Goal: Information Seeking & Learning: Learn about a topic

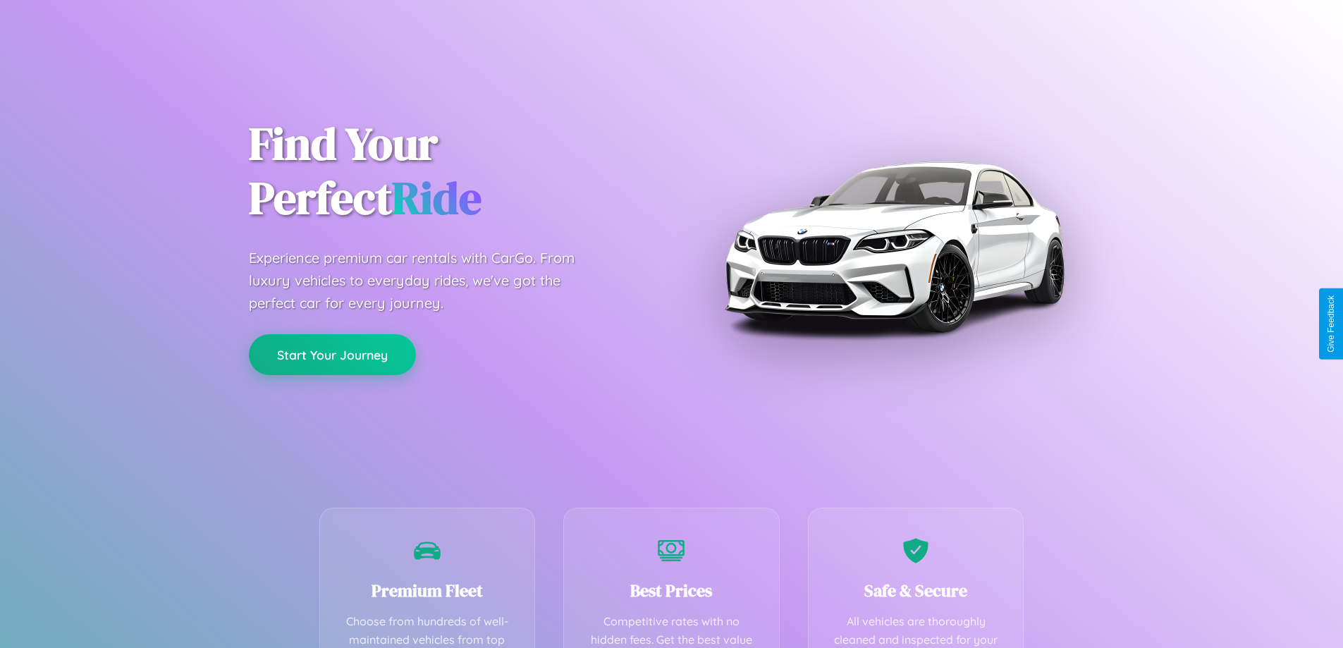
click at [332, 355] on button "Start Your Journey" at bounding box center [332, 354] width 167 height 41
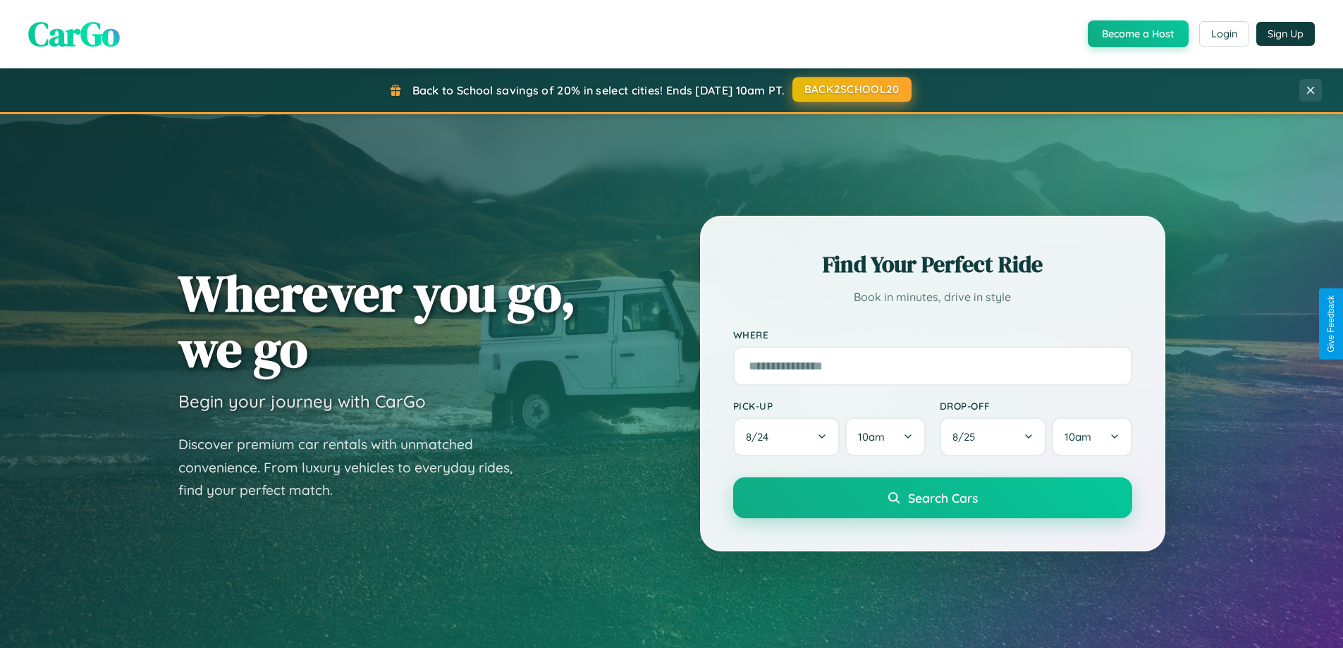
click at [851, 90] on button "BACK2SCHOOL20" at bounding box center [851, 89] width 119 height 25
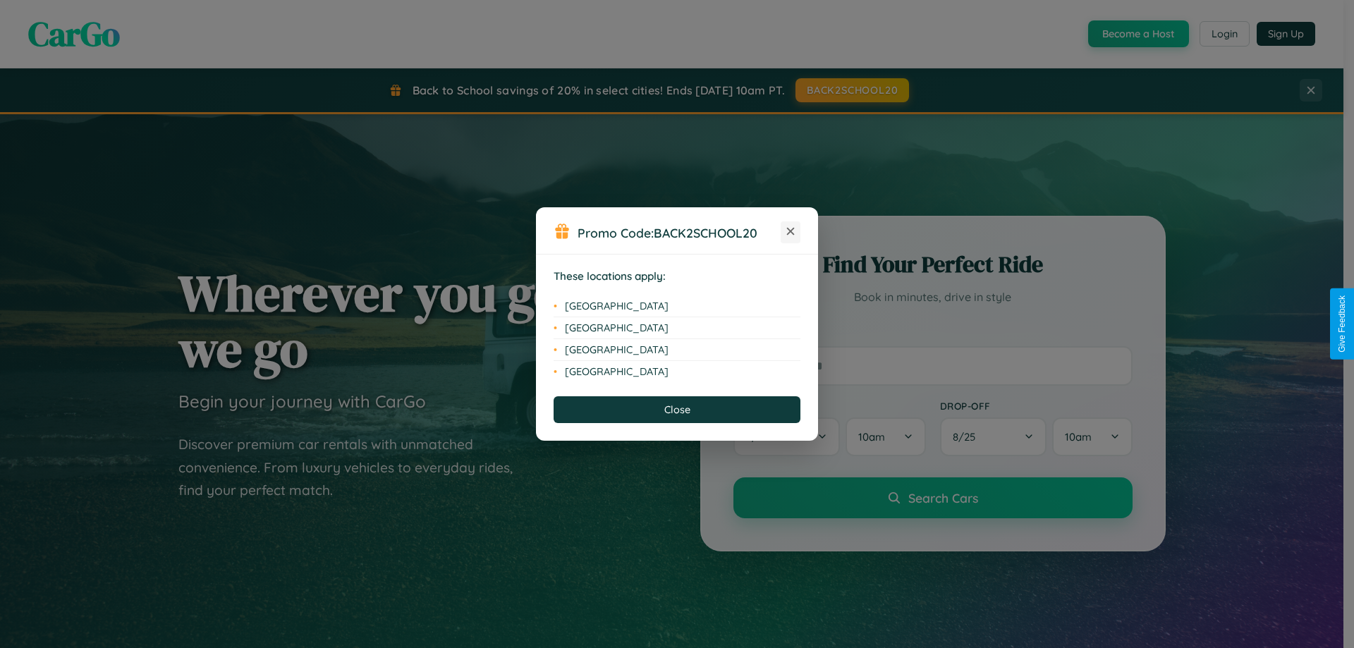
click at [790, 232] on icon at bounding box center [791, 232] width 8 height 8
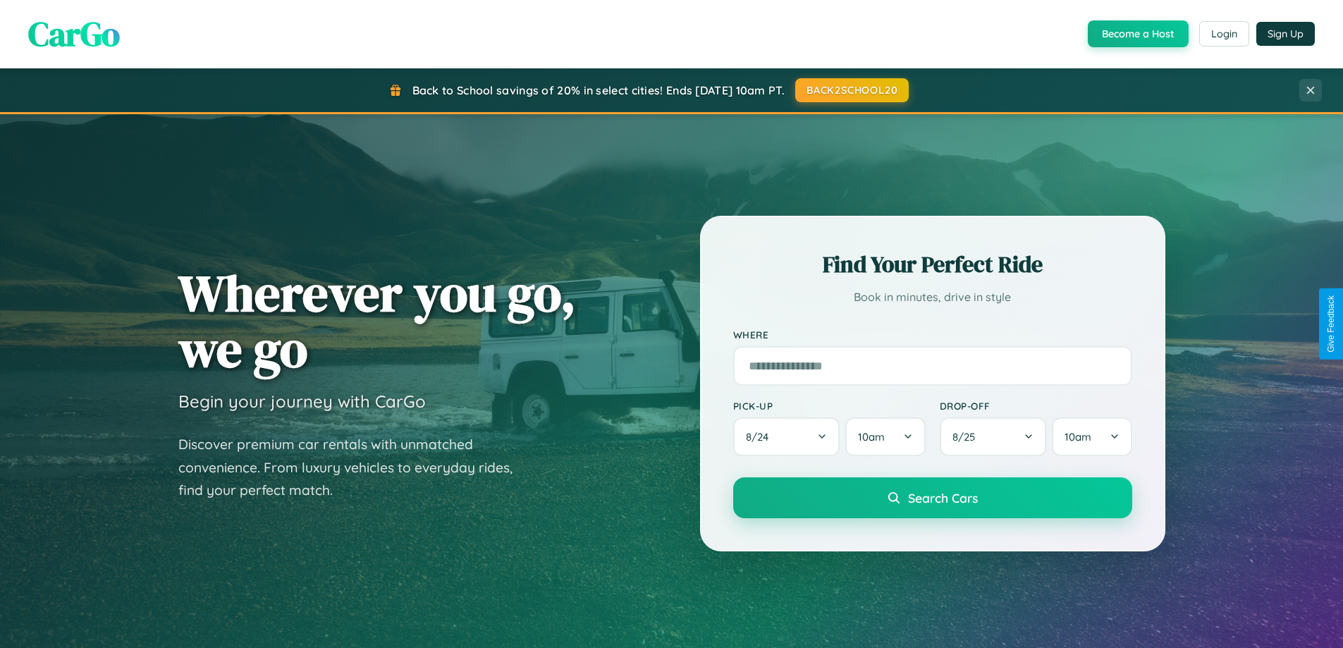
scroll to position [608, 0]
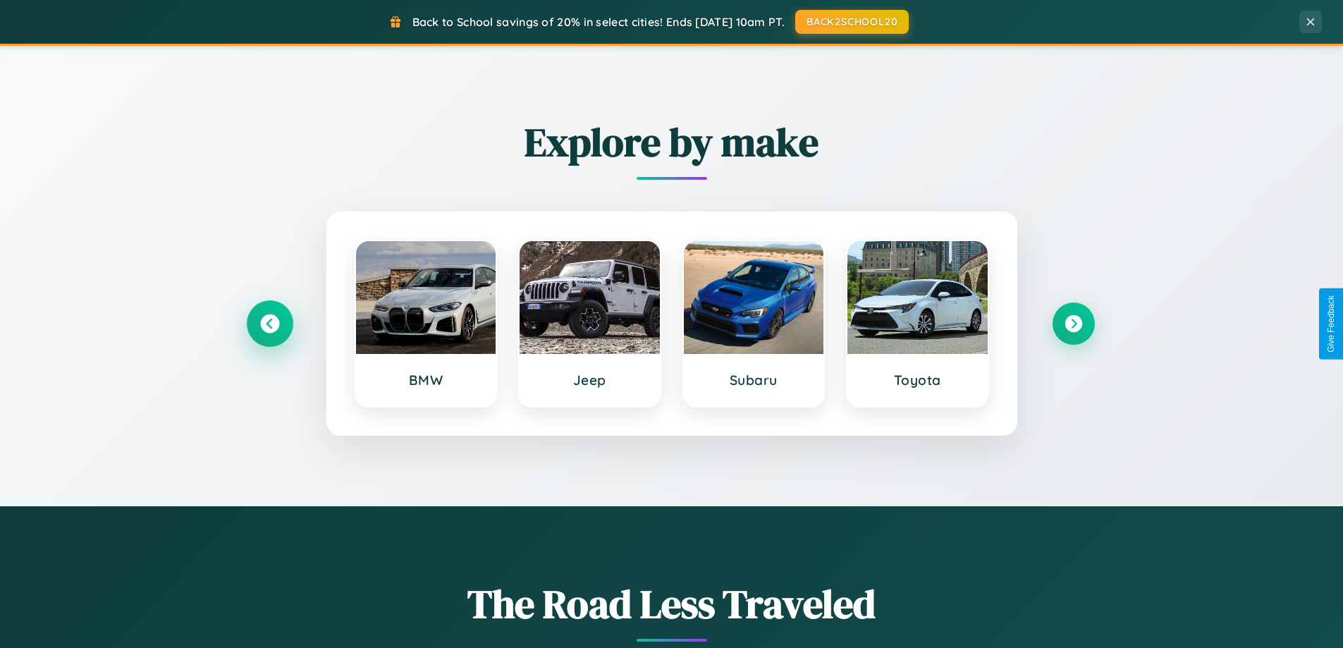
click at [269, 324] on icon at bounding box center [269, 323] width 19 height 19
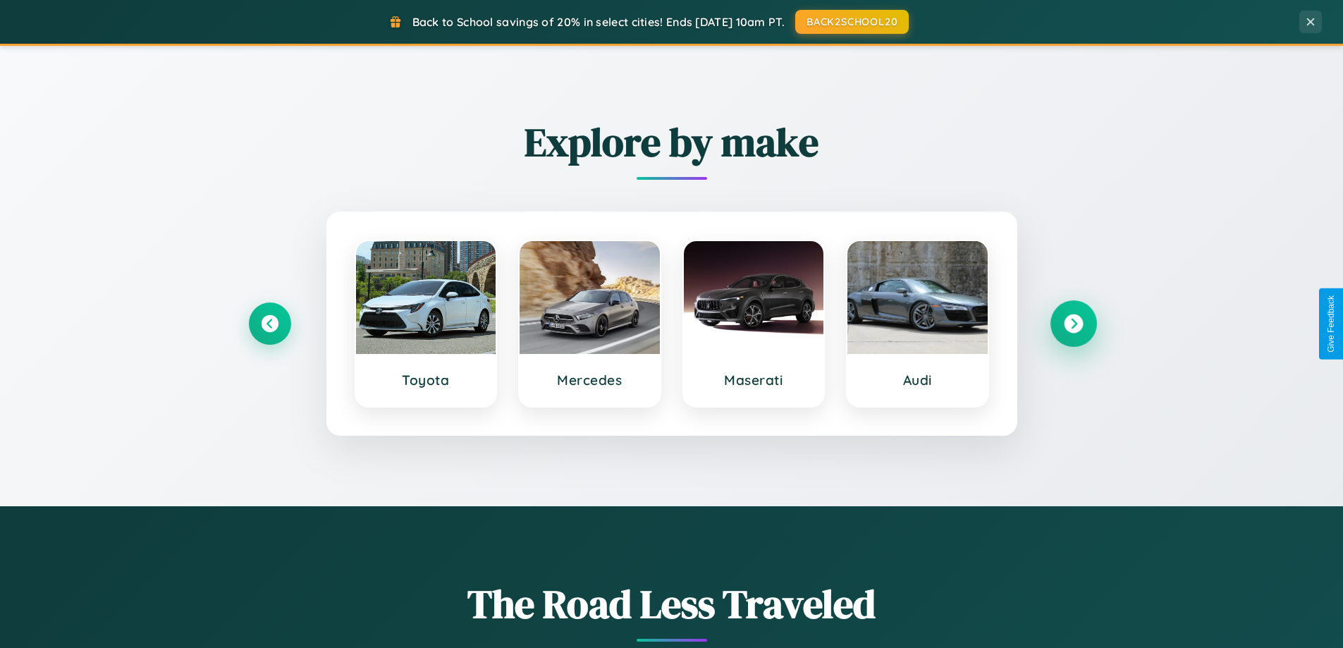
click at [1073, 324] on icon at bounding box center [1073, 323] width 19 height 19
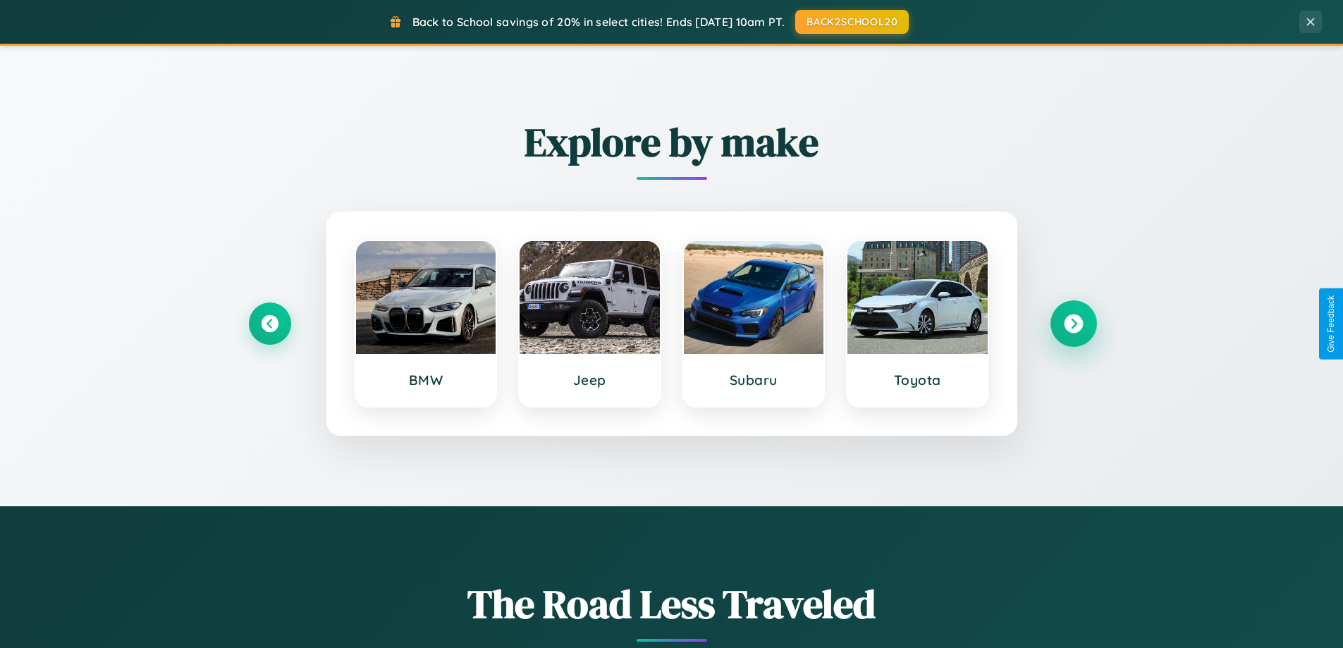
click at [1073, 324] on icon at bounding box center [1073, 323] width 19 height 19
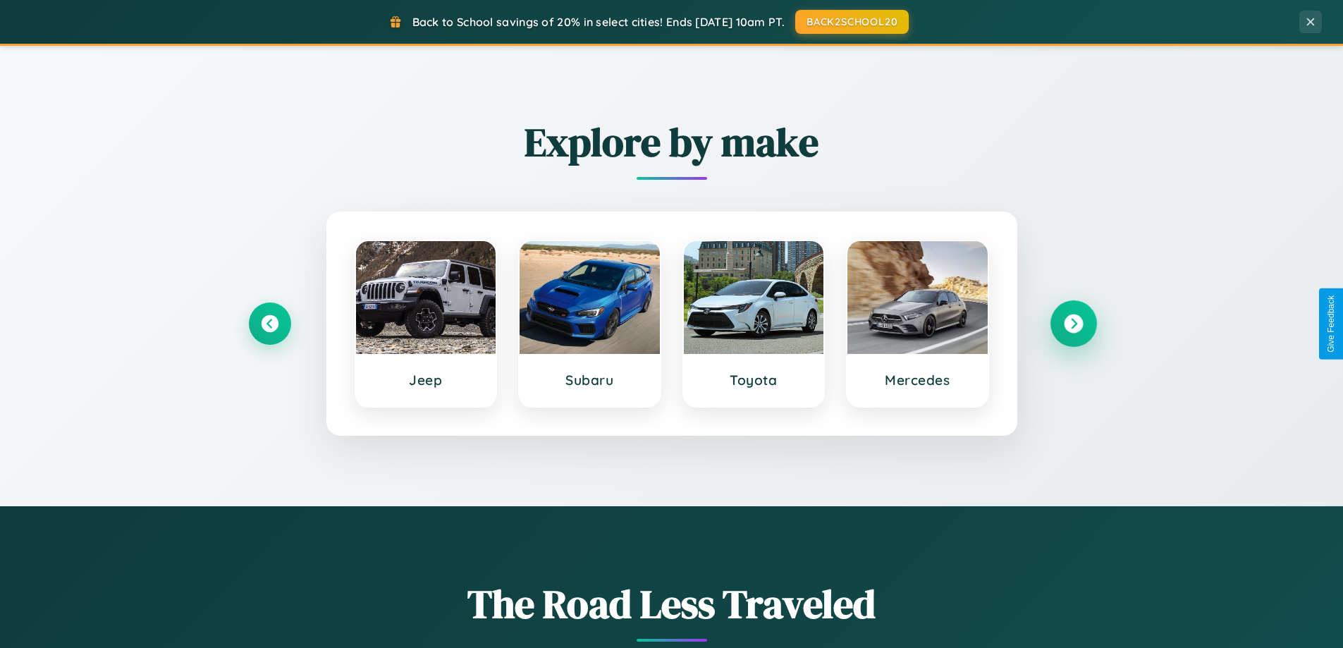
click at [1073, 324] on icon at bounding box center [1073, 323] width 19 height 19
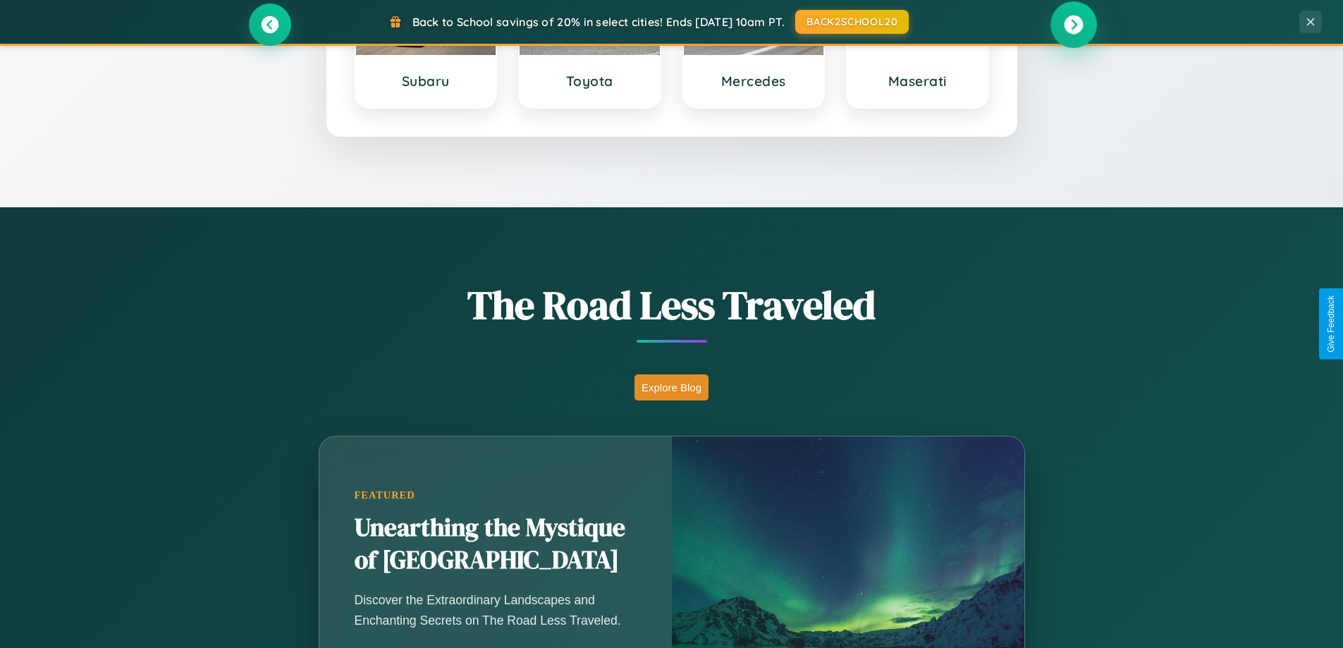
scroll to position [2713, 0]
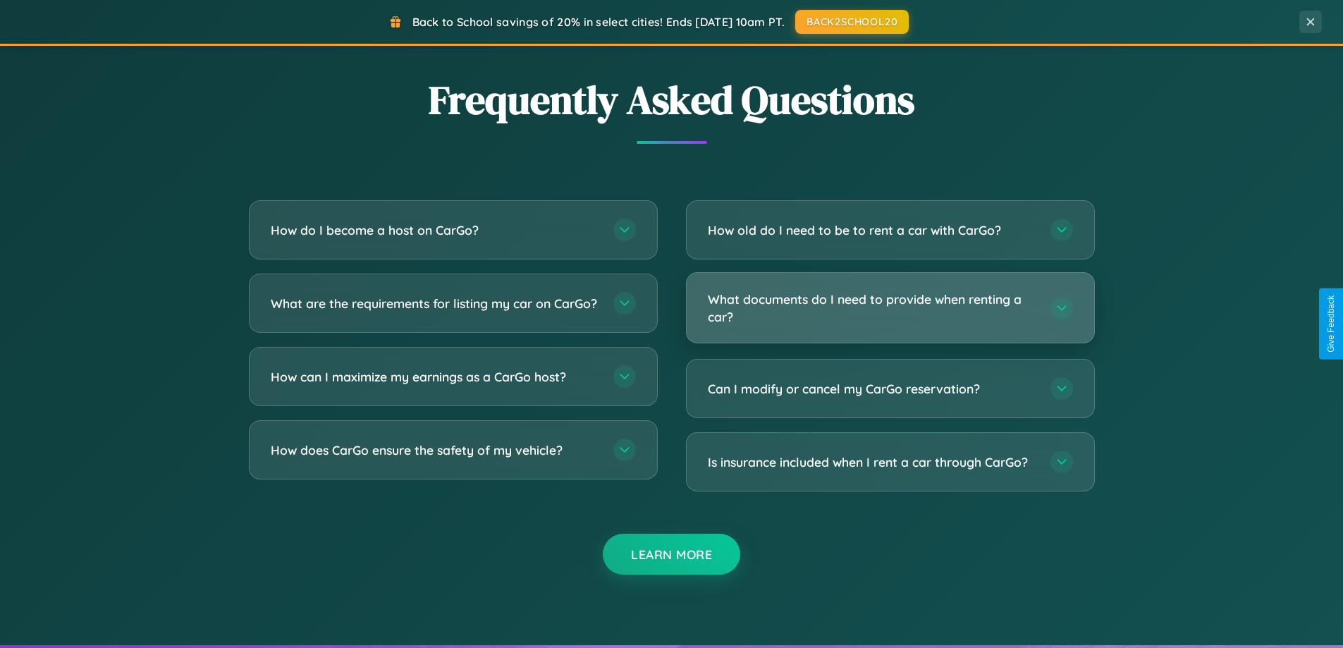
click at [890, 307] on h3 "What documents do I need to provide when renting a car?" at bounding box center [872, 307] width 329 height 35
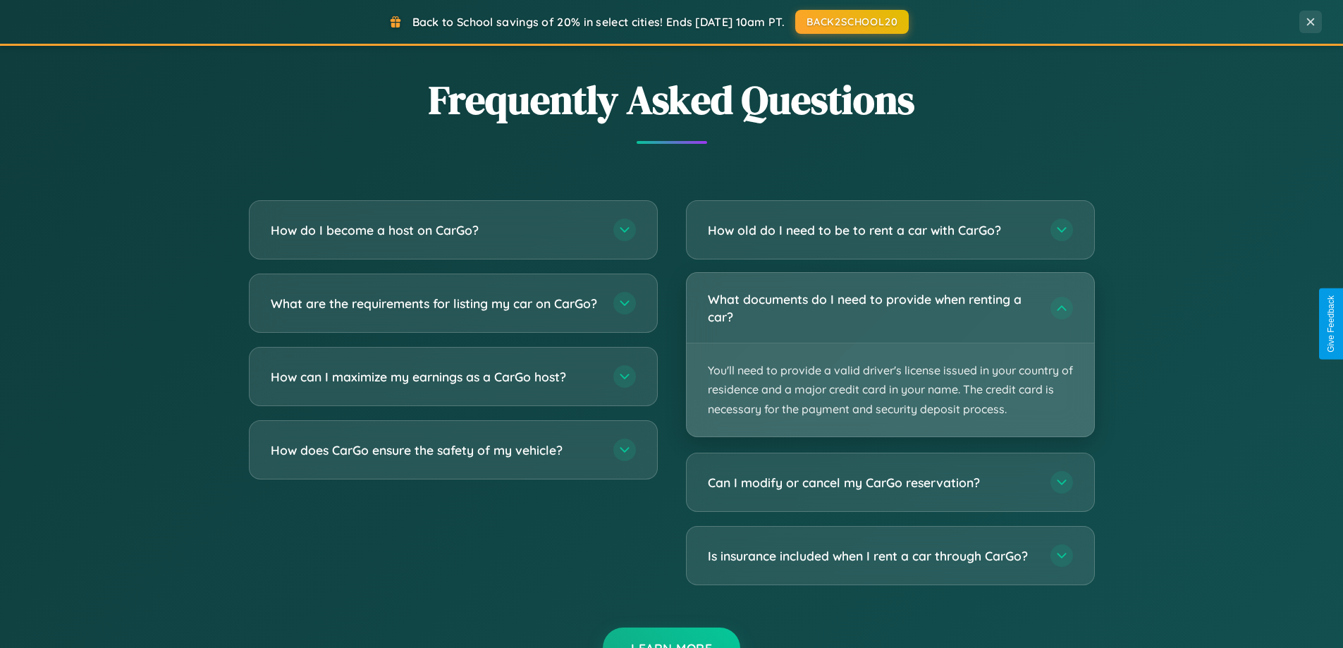
click at [890, 354] on p "You'll need to provide a valid driver's license issued in your country of resid…" at bounding box center [890, 389] width 407 height 93
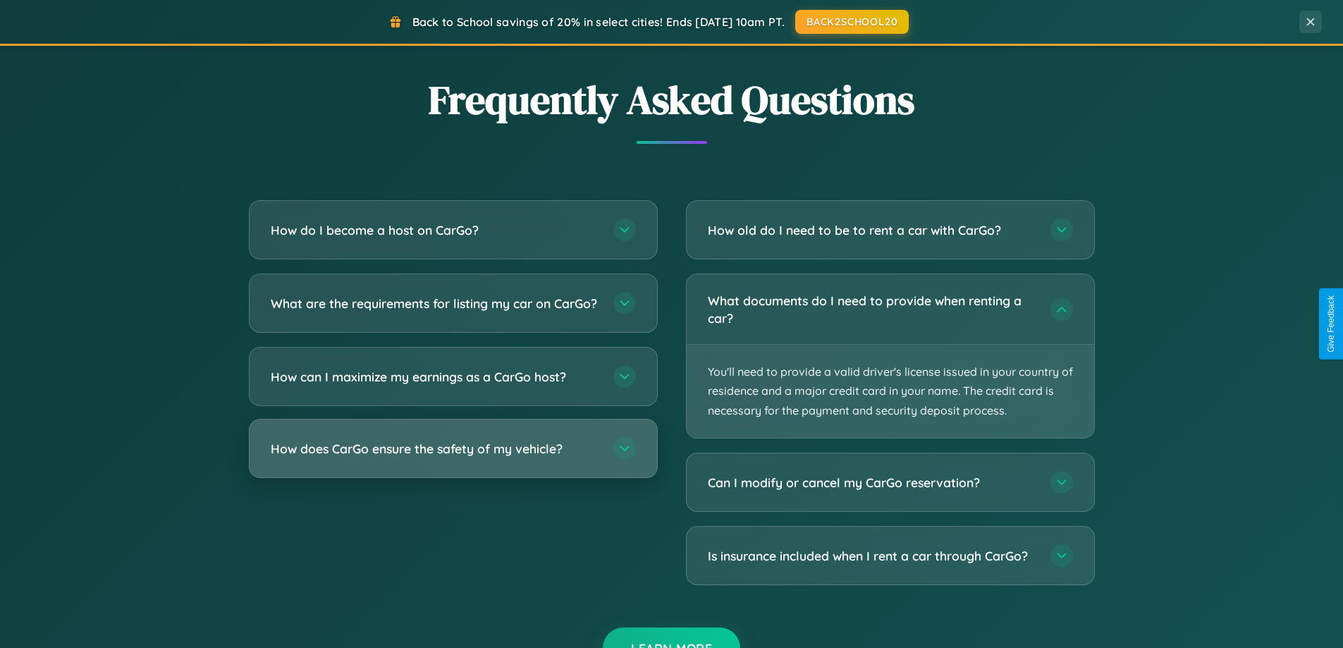
click at [453, 458] on h3 "How does CarGo ensure the safety of my vehicle?" at bounding box center [435, 449] width 329 height 18
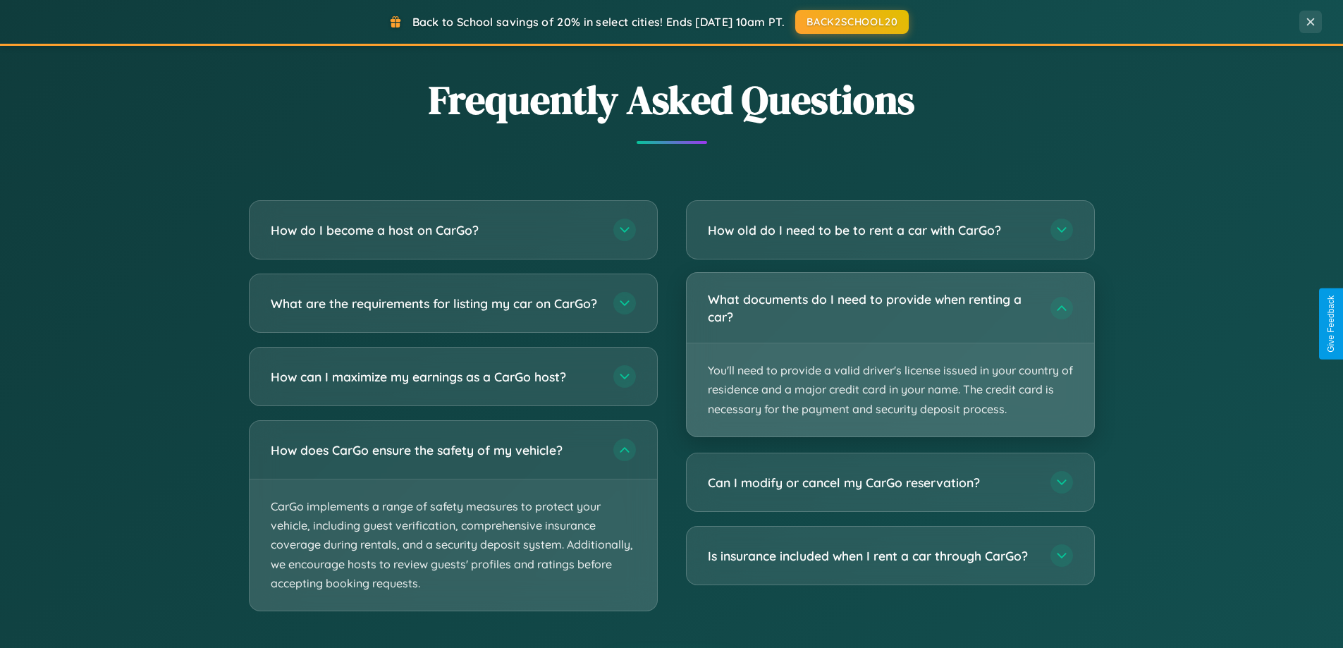
click at [890, 355] on p "You'll need to provide a valid driver's license issued in your country of resid…" at bounding box center [890, 389] width 407 height 93
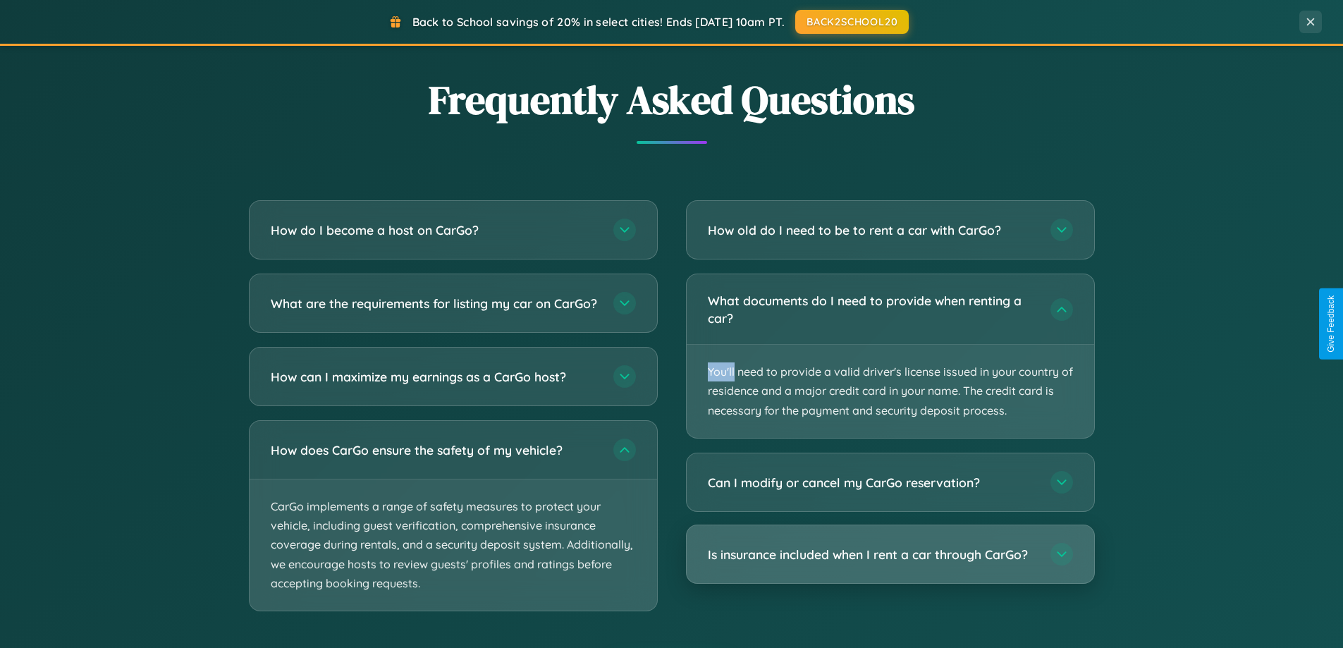
click at [890, 554] on h3 "Is insurance included when I rent a car through CarGo?" at bounding box center [872, 555] width 329 height 18
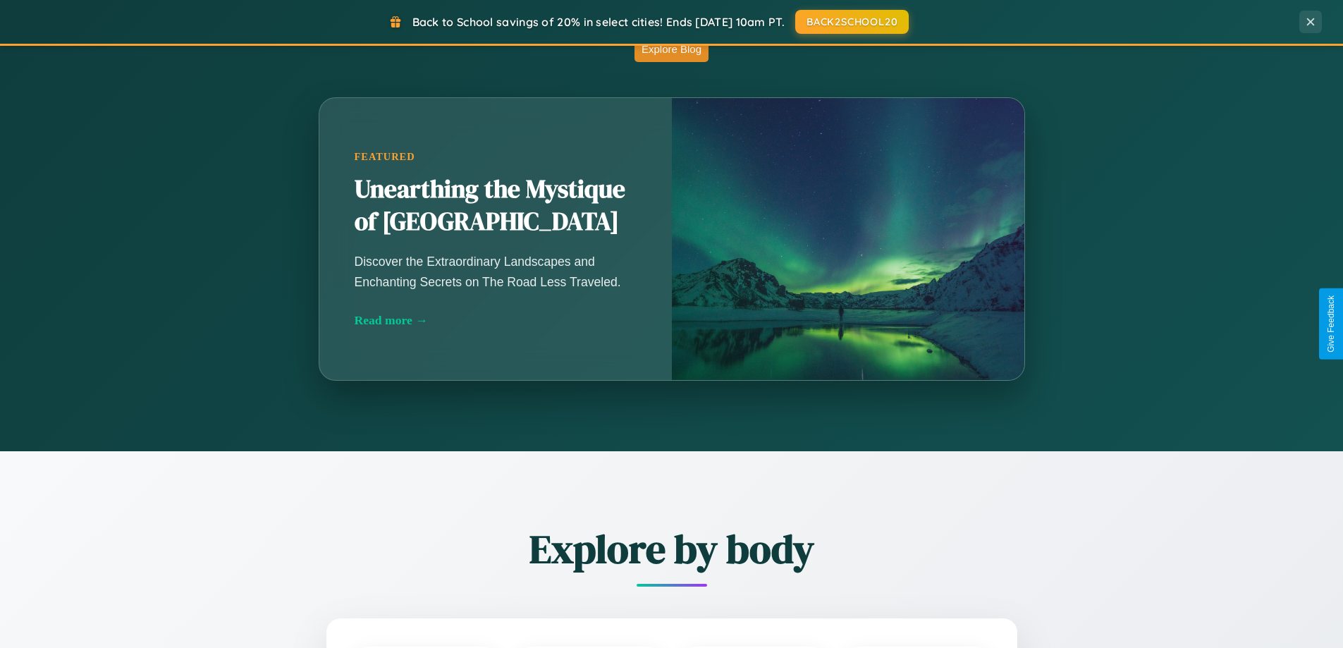
scroll to position [0, 0]
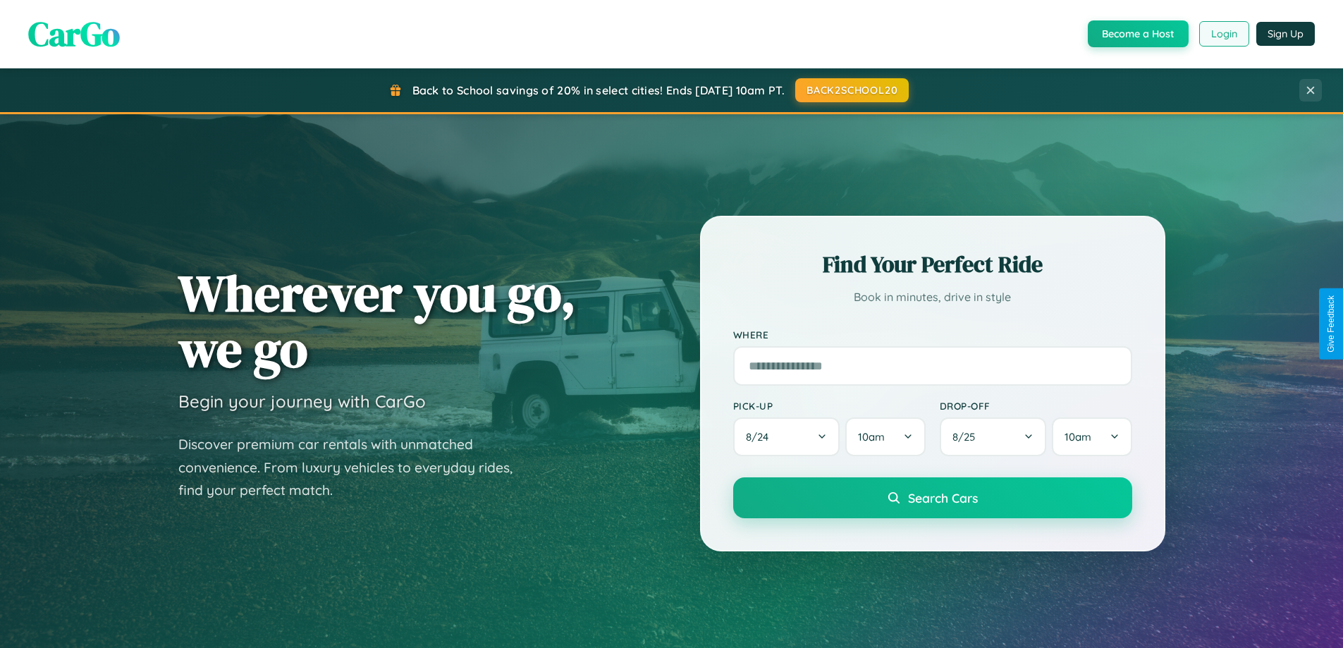
click at [1223, 34] on button "Login" at bounding box center [1224, 33] width 50 height 25
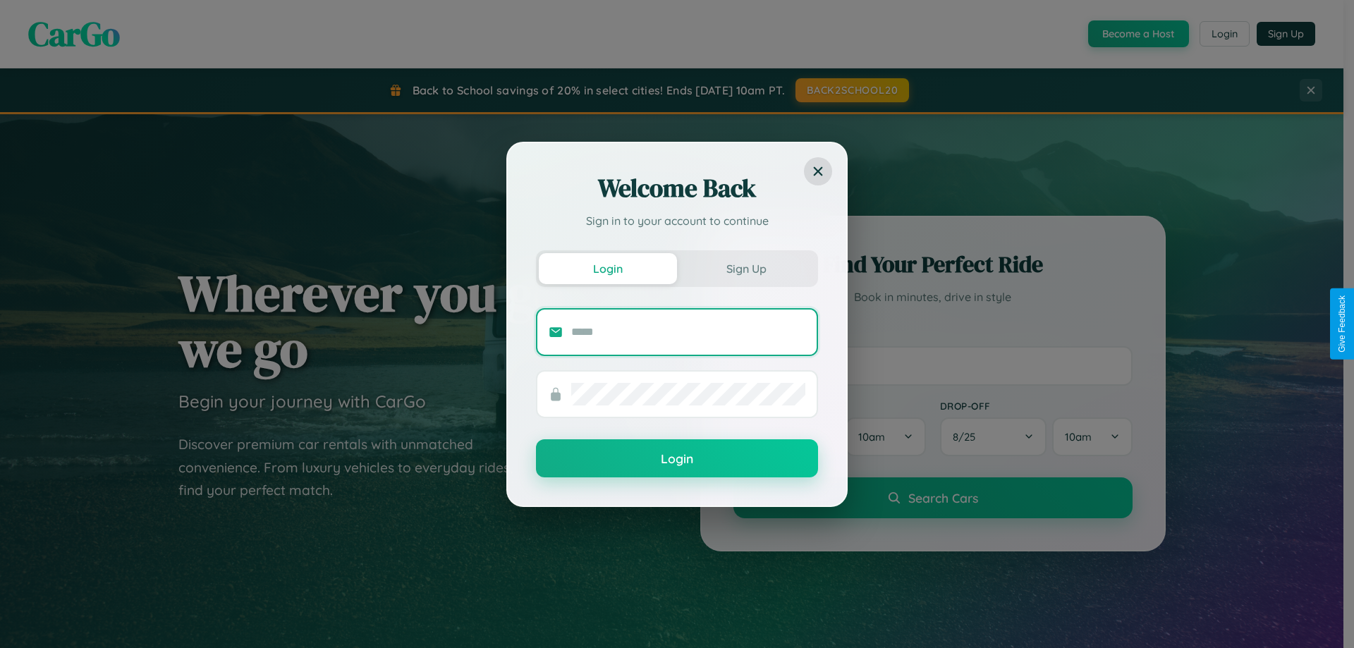
click at [688, 331] on input "text" at bounding box center [688, 332] width 234 height 23
type input "**********"
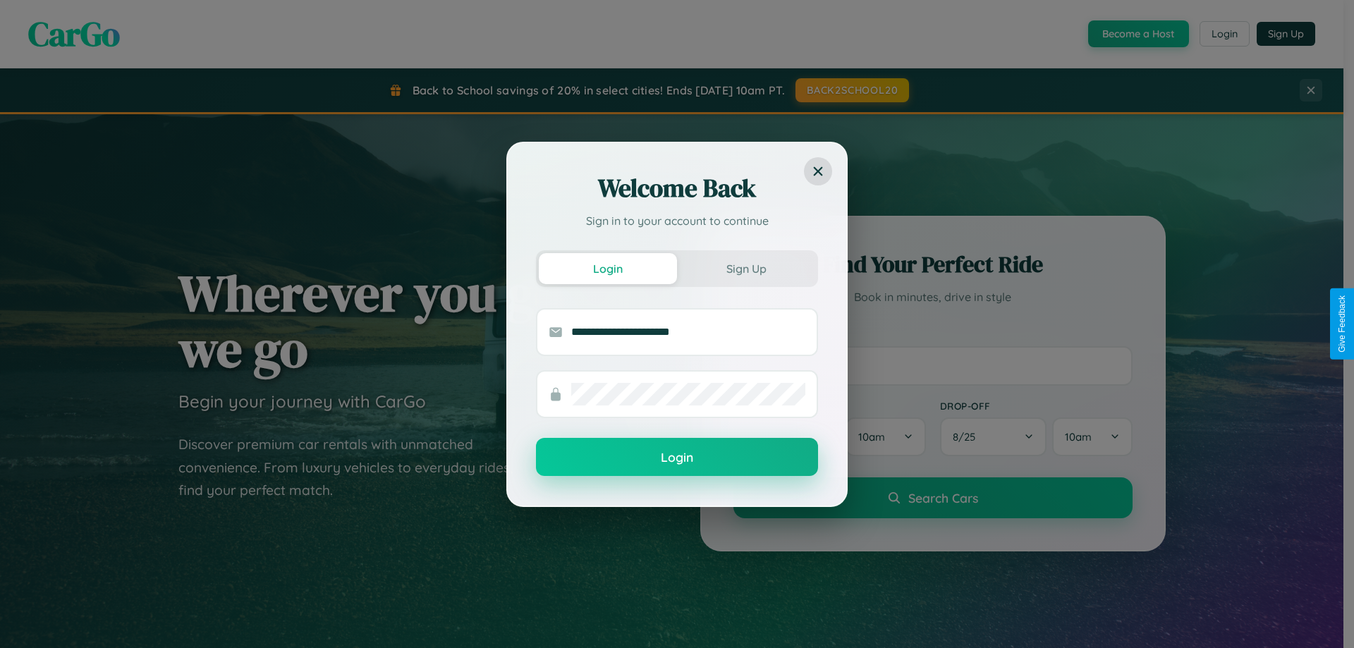
click at [677, 458] on button "Login" at bounding box center [677, 457] width 282 height 38
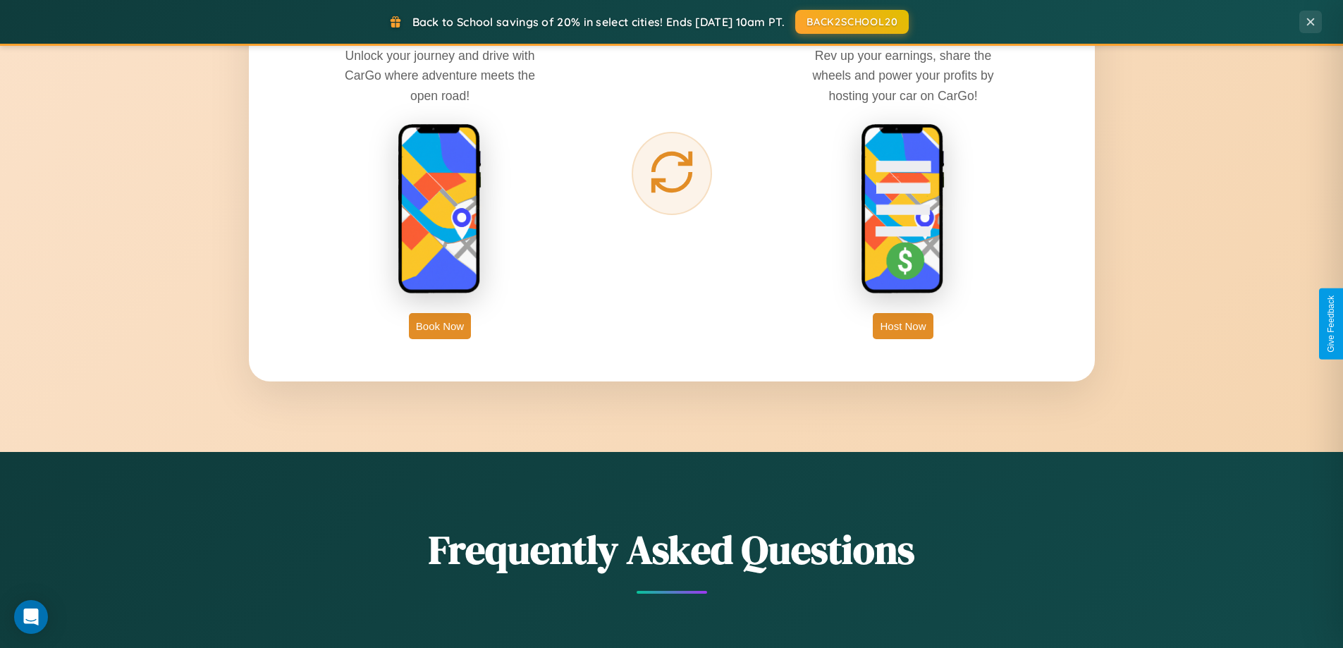
scroll to position [2265, 0]
